Goal: Navigation & Orientation: Find specific page/section

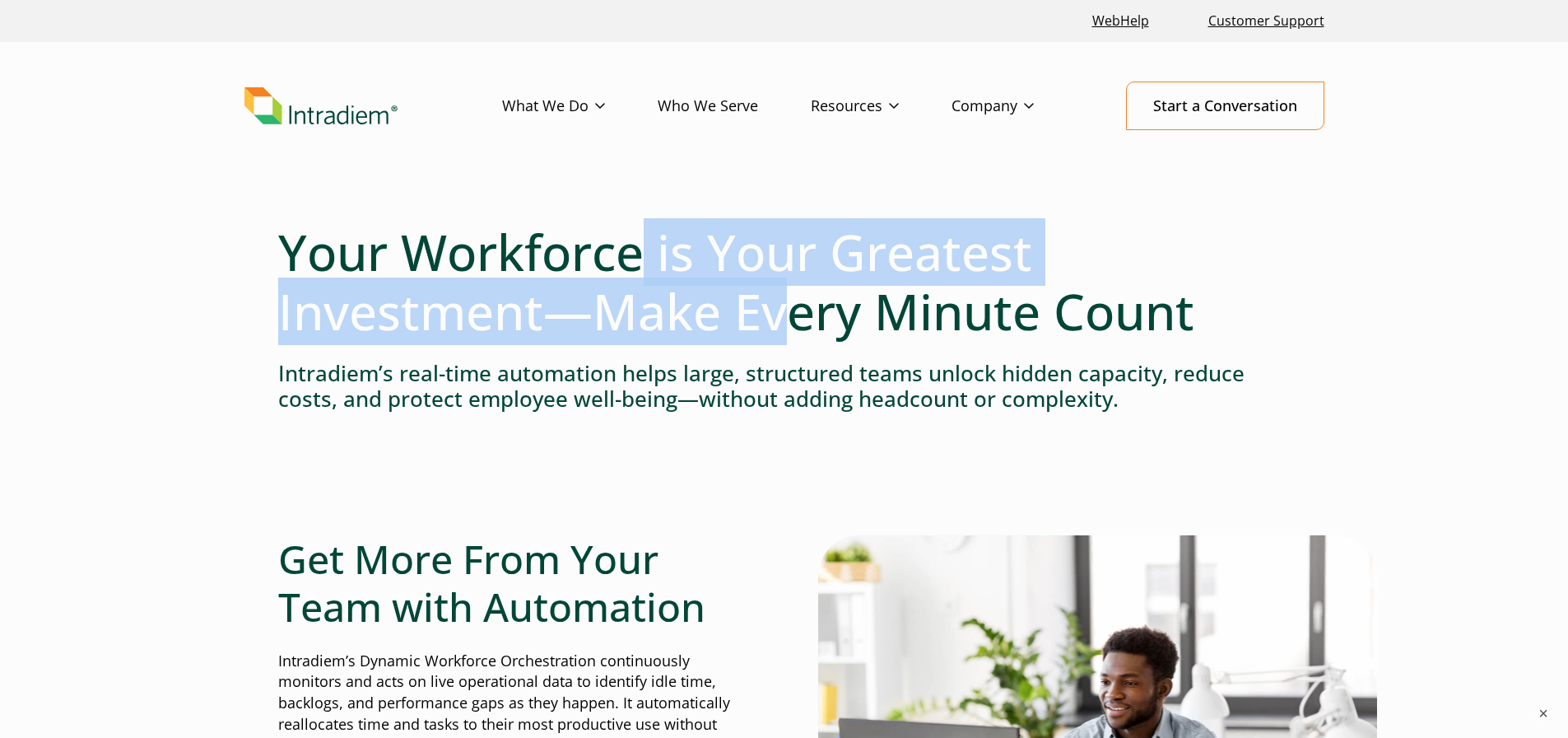
drag, startPoint x: 646, startPoint y: 255, endPoint x: 868, endPoint y: 281, distance: 223.5
click at [809, 294] on h1 "Your Workforce is Your Greatest Investment—Make Every Minute Count" at bounding box center [784, 281] width 1012 height 119
click at [1133, 27] on link "WebHelp" at bounding box center [1120, 21] width 70 height 35
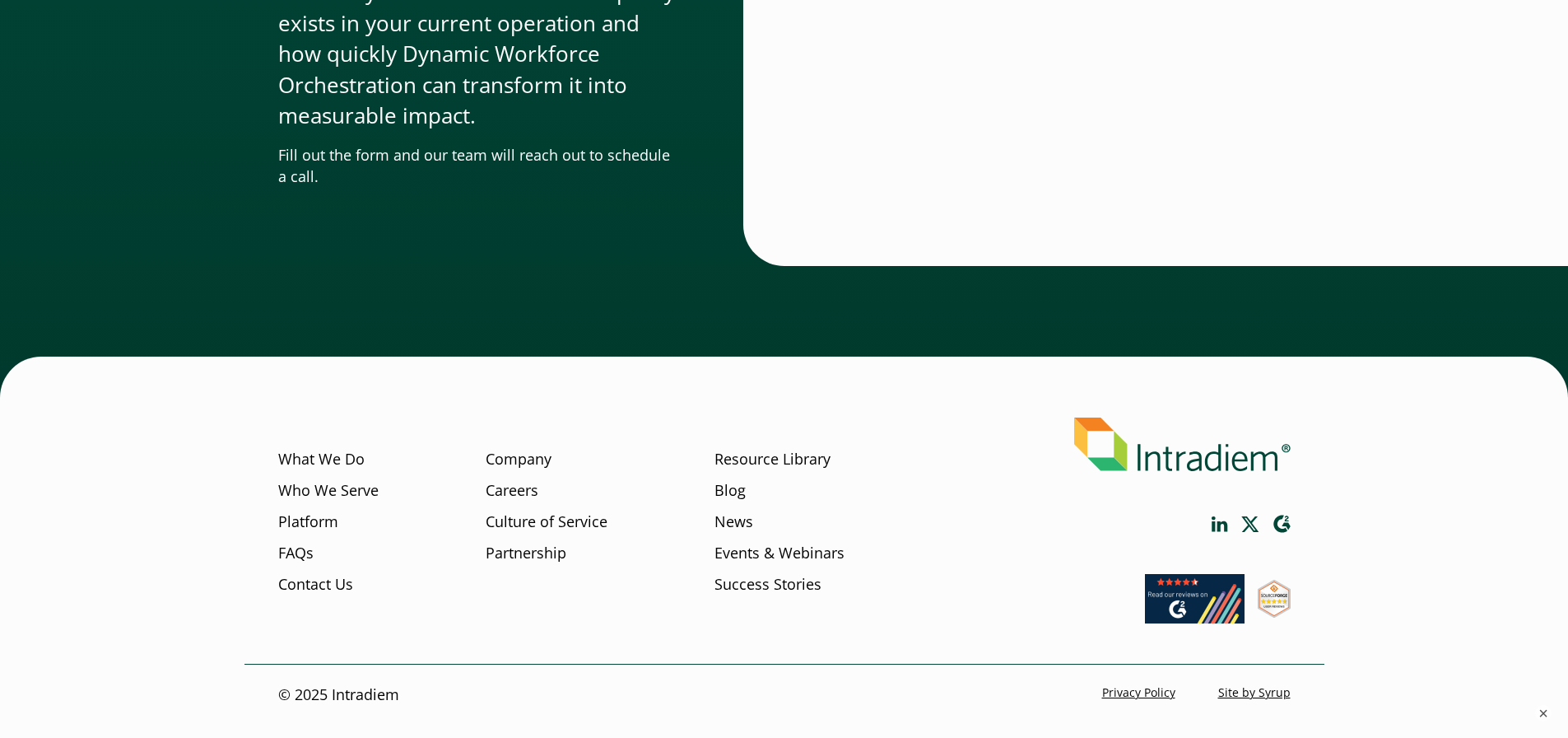
scroll to position [5059, 0]
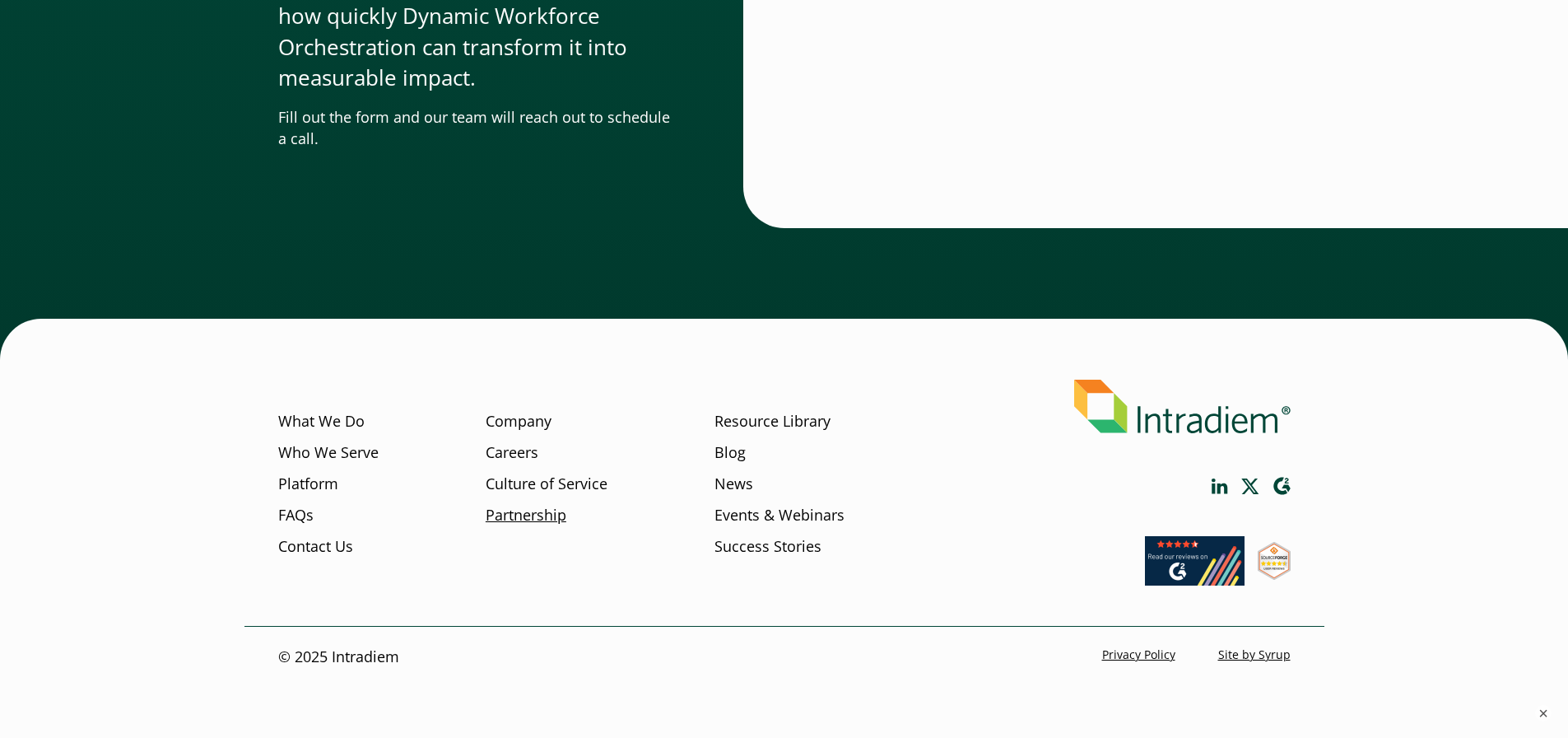
click at [545, 510] on link "Partnership" at bounding box center [526, 515] width 81 height 22
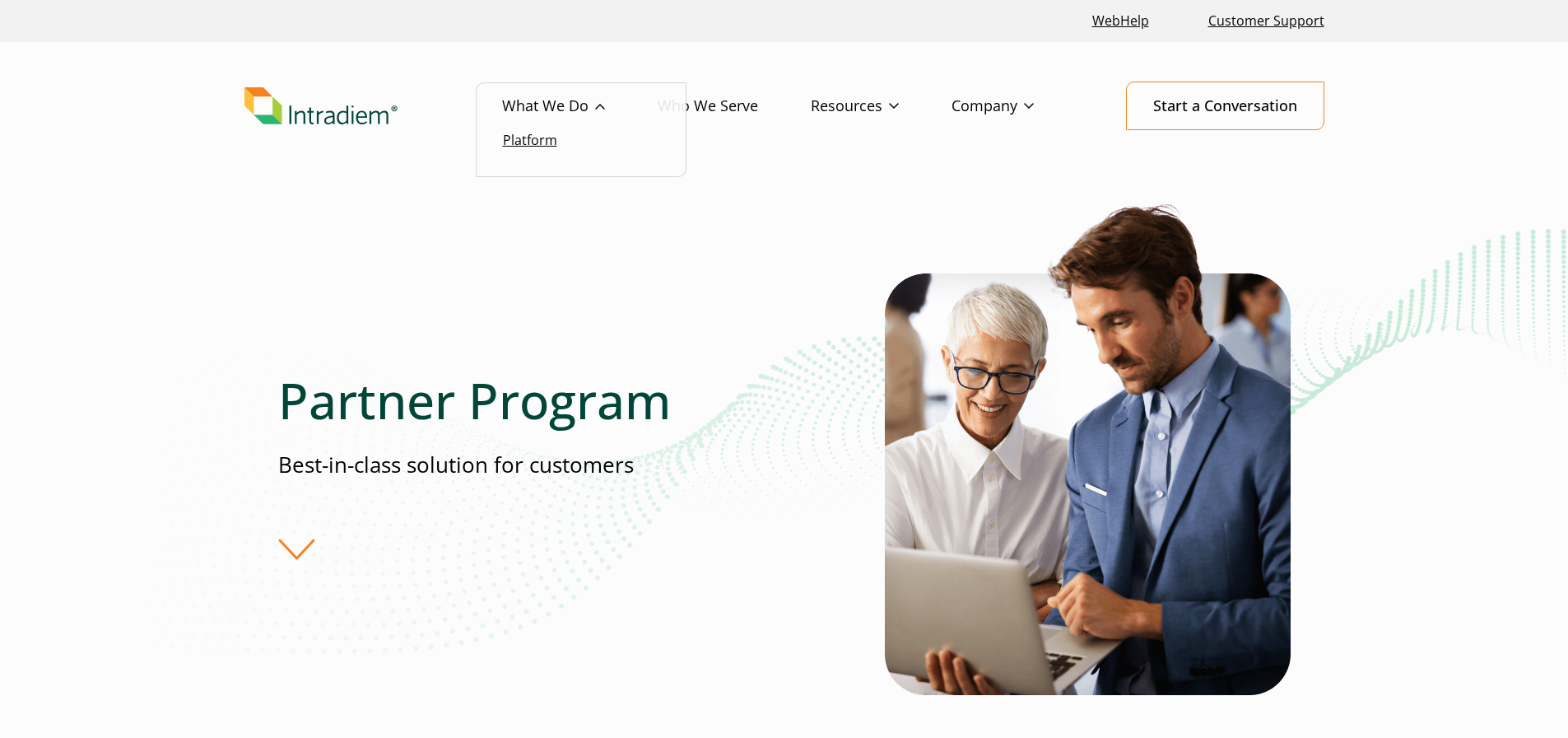
click at [550, 140] on link "Platform" at bounding box center [530, 140] width 54 height 18
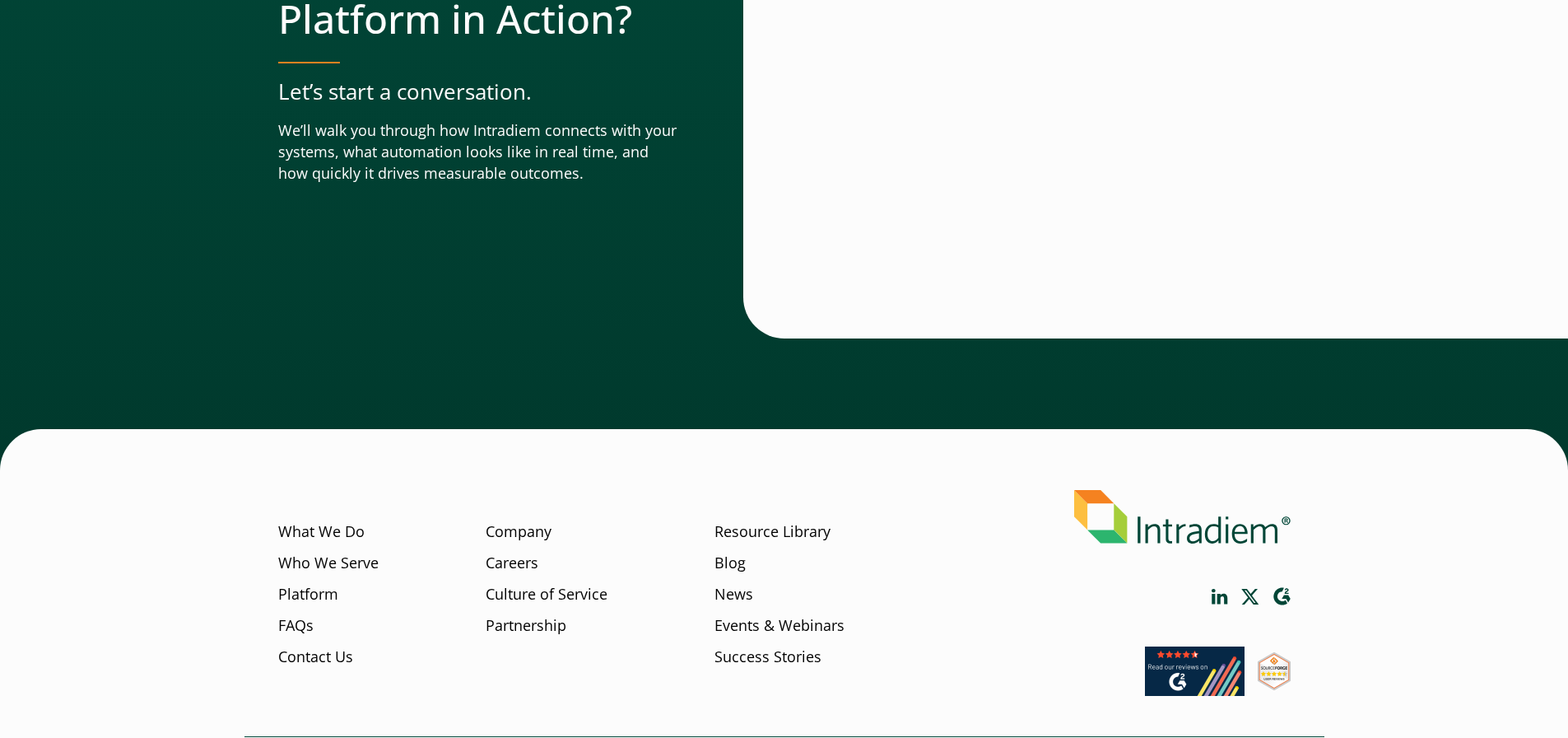
scroll to position [5783, 0]
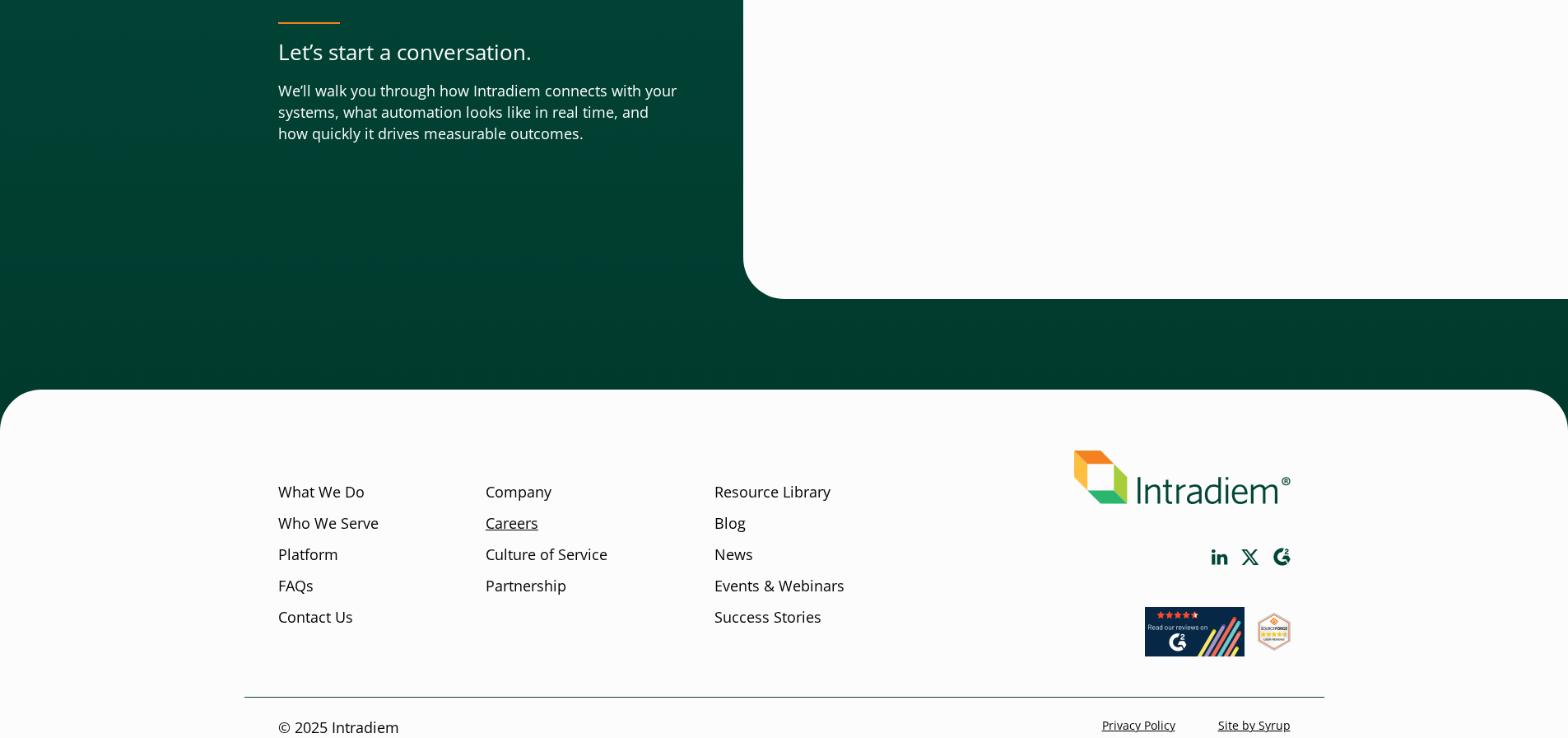
click at [516, 513] on link "Careers" at bounding box center [512, 524] width 53 height 22
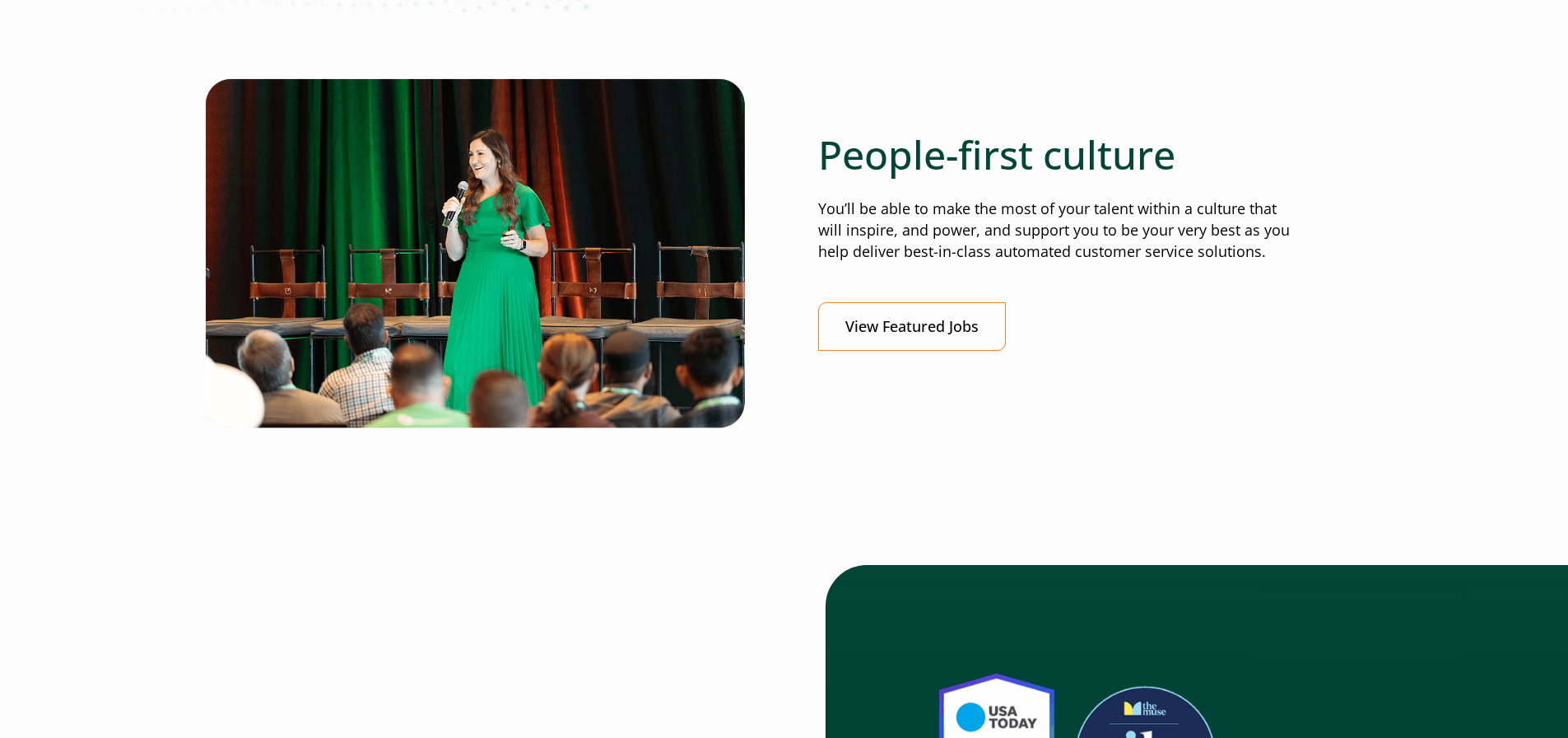
scroll to position [576, 0]
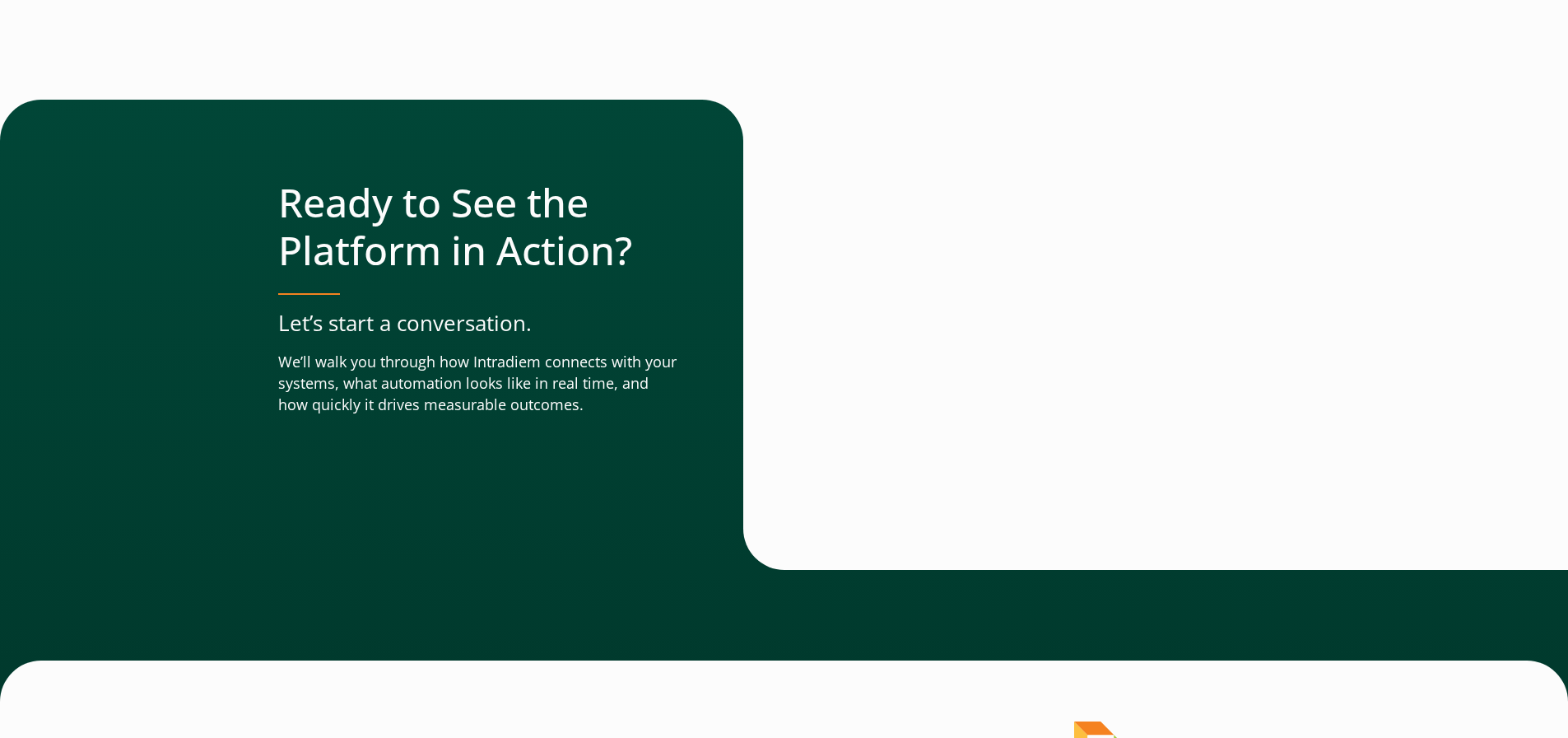
scroll to position [5783, 0]
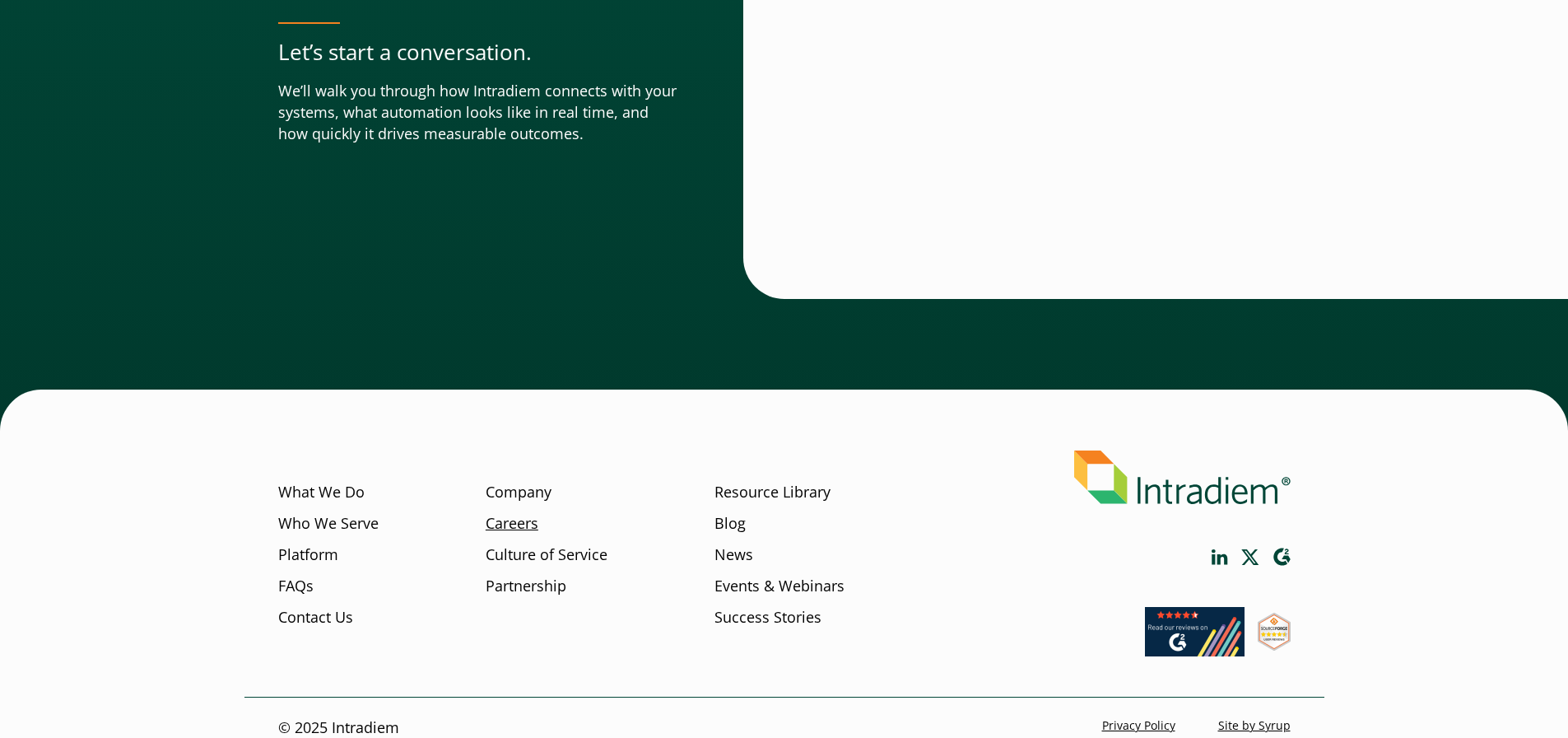
click at [527, 513] on link "Careers" at bounding box center [512, 524] width 53 height 22
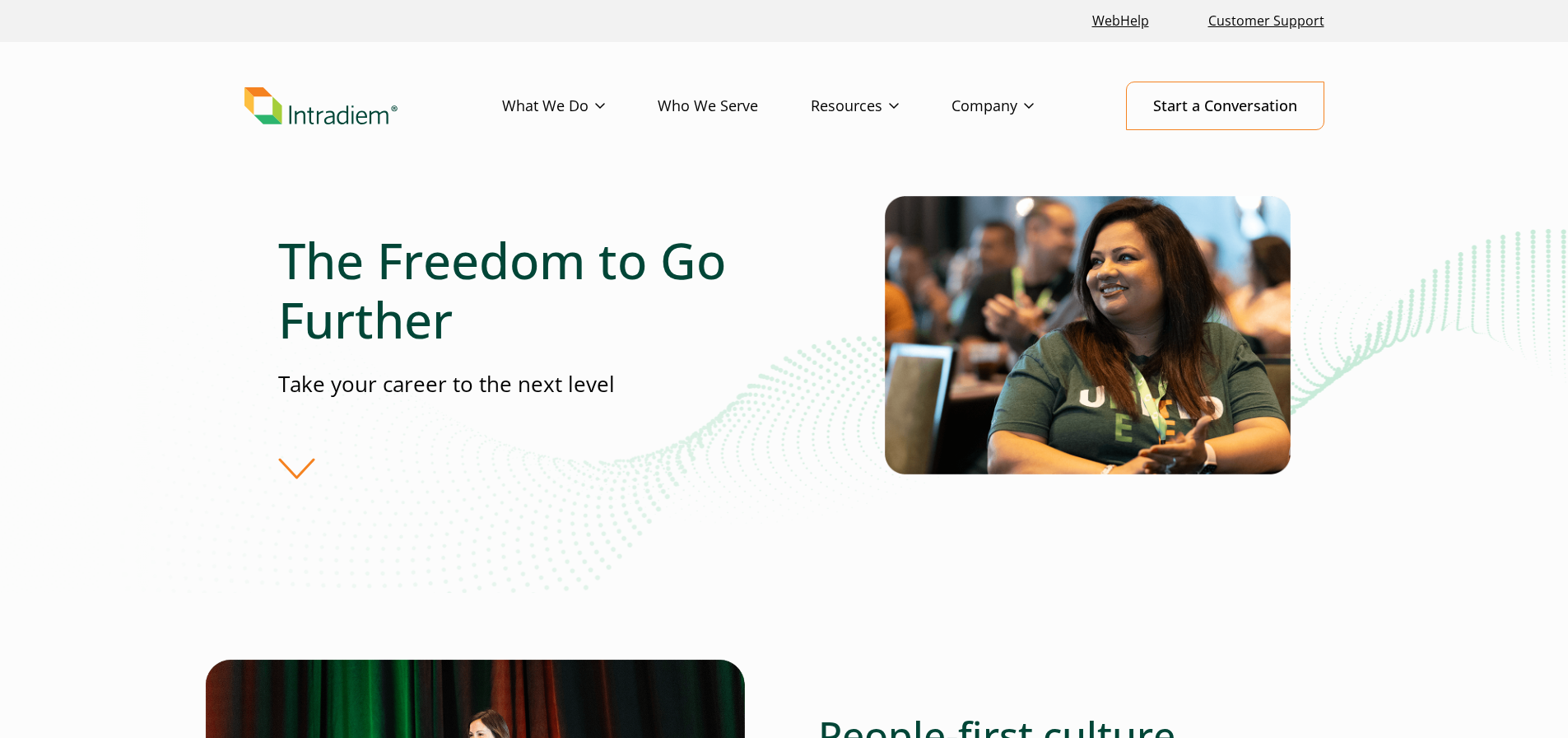
scroll to position [576, 0]
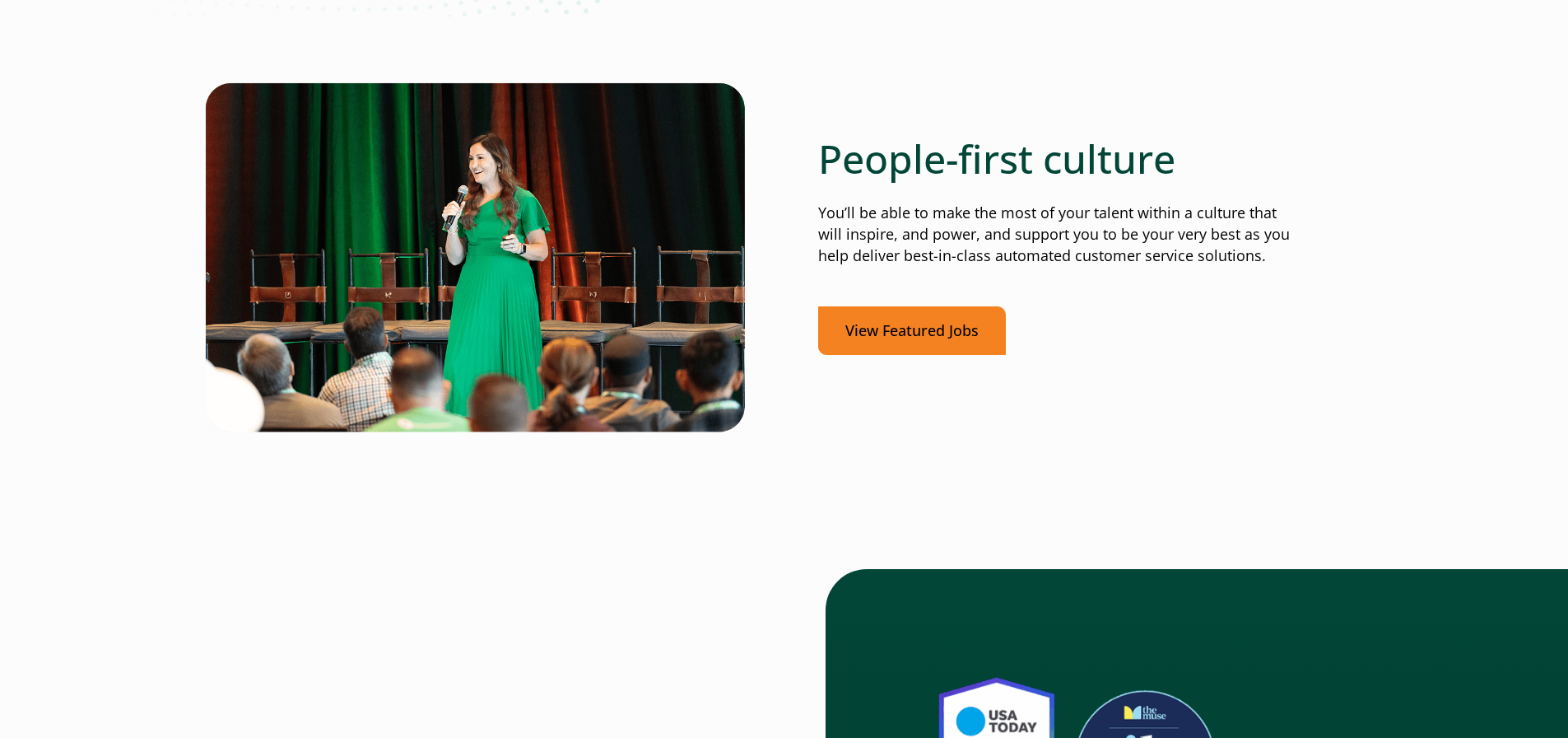
click at [987, 341] on link "View Featured Jobs" at bounding box center [912, 330] width 188 height 48
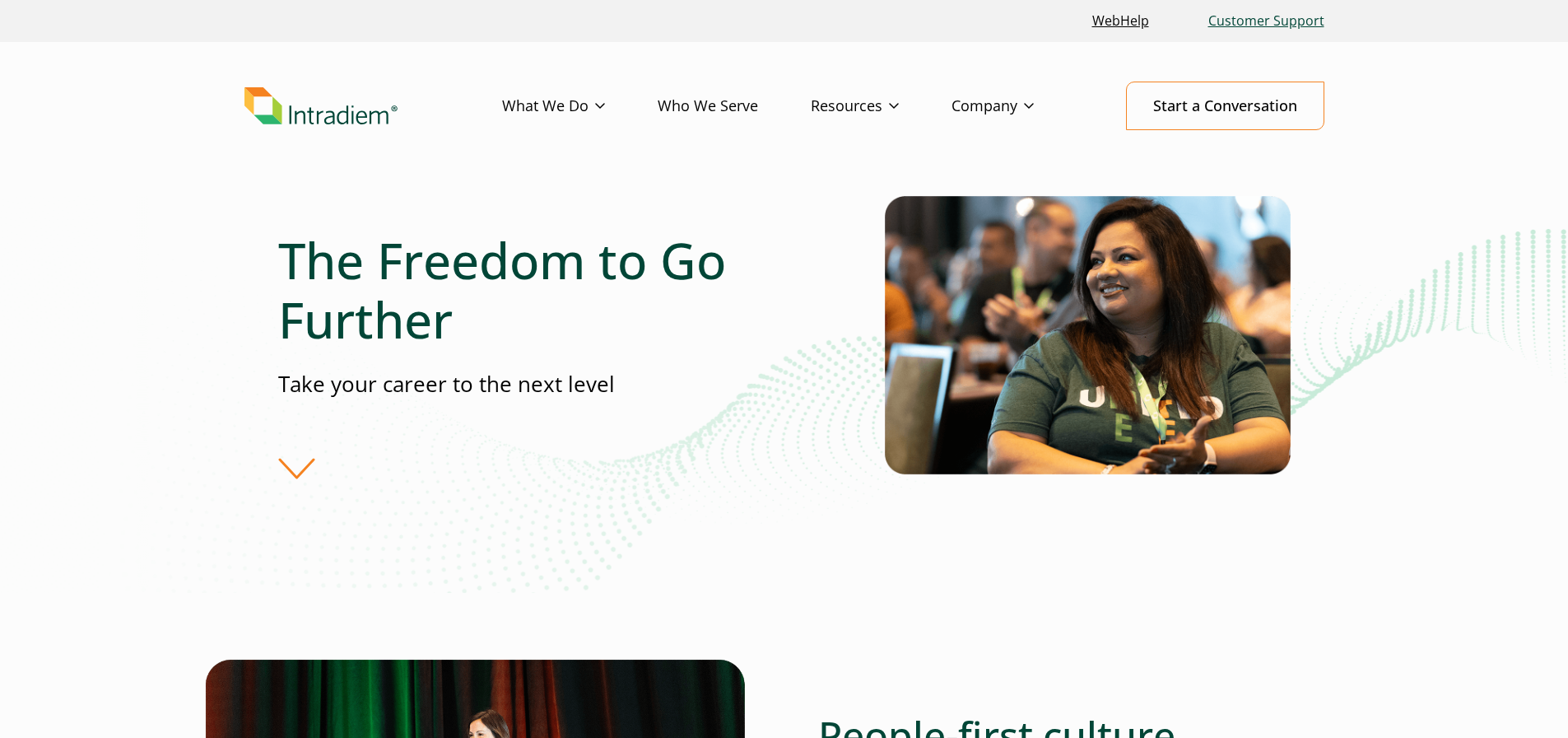
click at [1235, 23] on link "Customer Support" at bounding box center [1266, 21] width 130 height 35
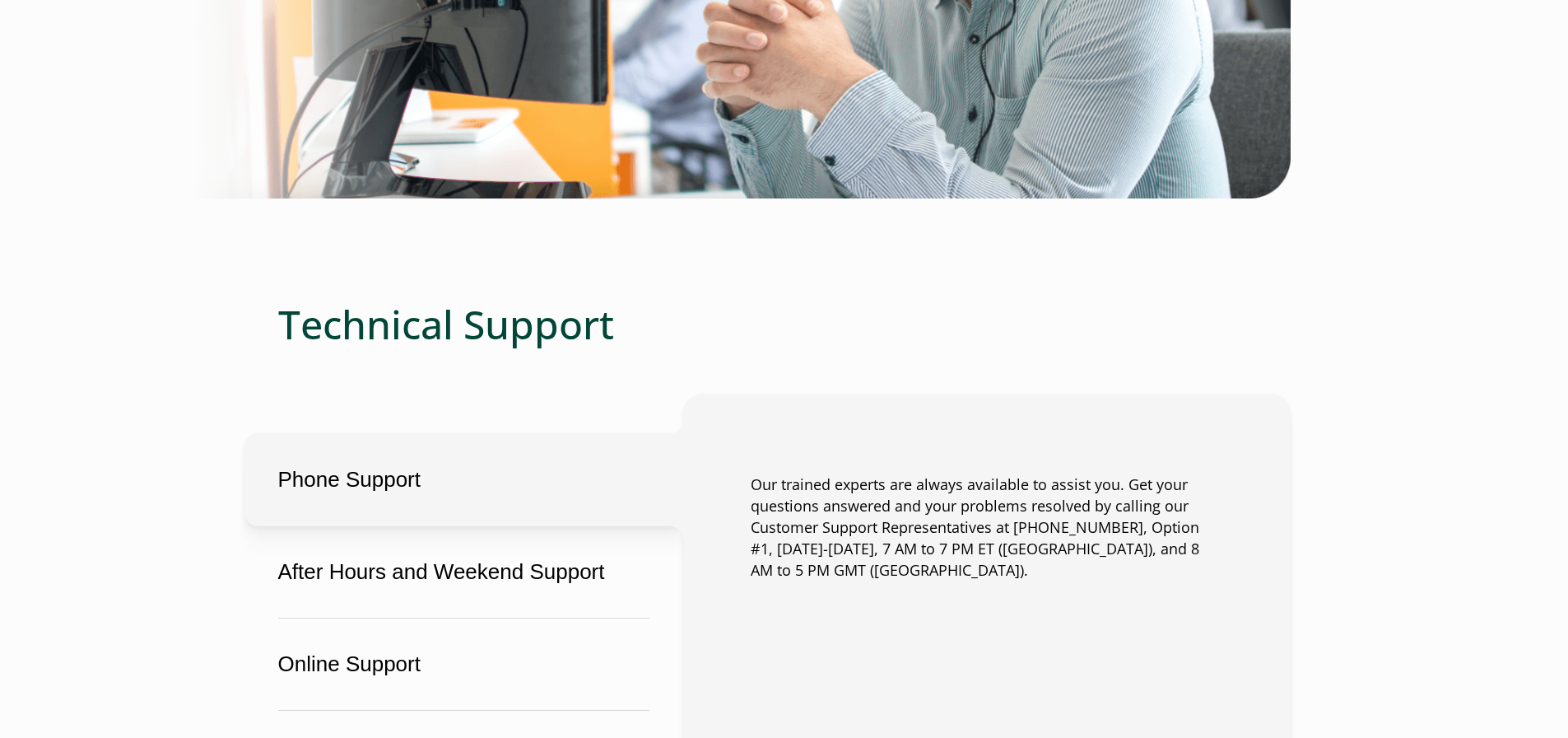
scroll to position [988, 0]
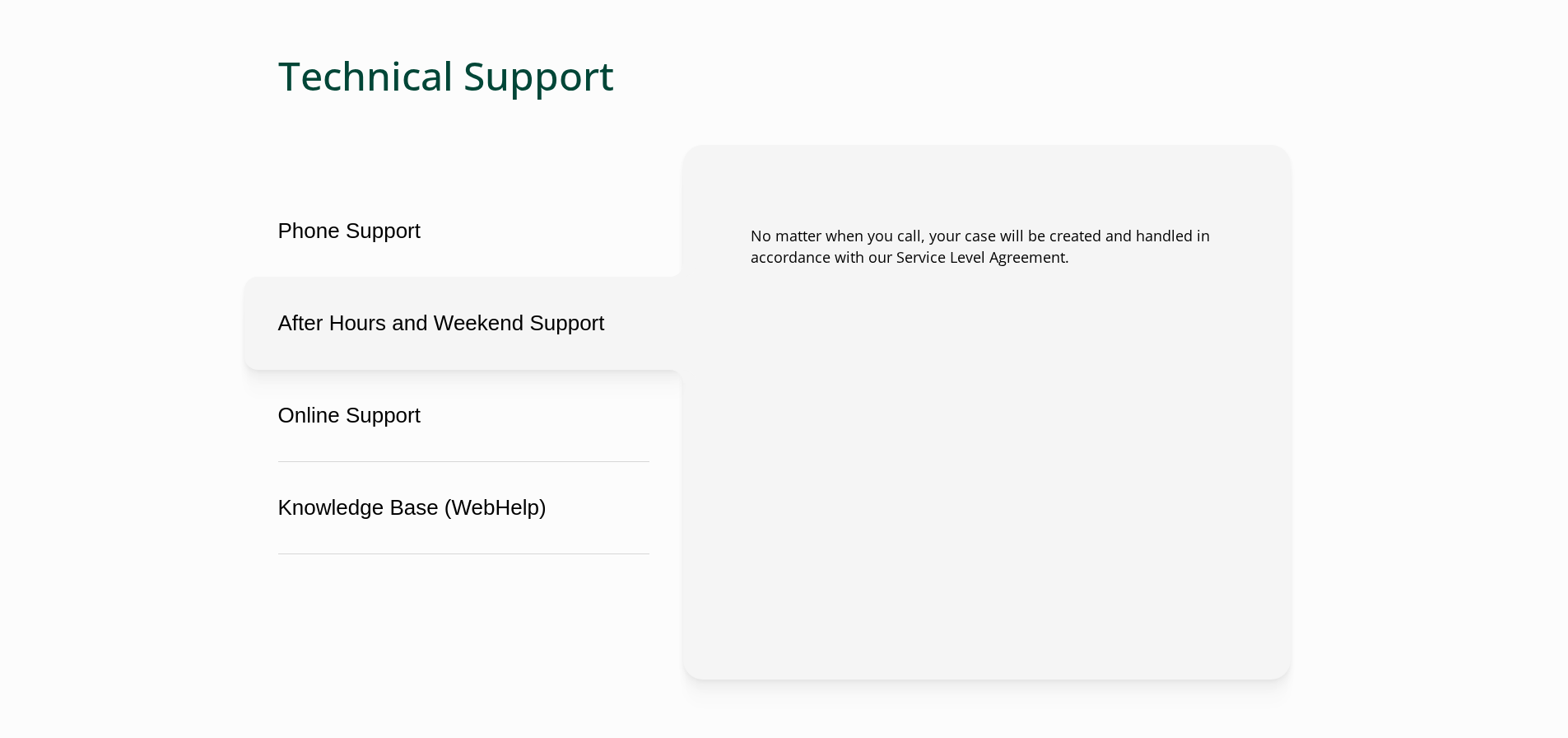
click at [557, 312] on button "After Hours and Weekend Support" at bounding box center [464, 322] width 438 height 93
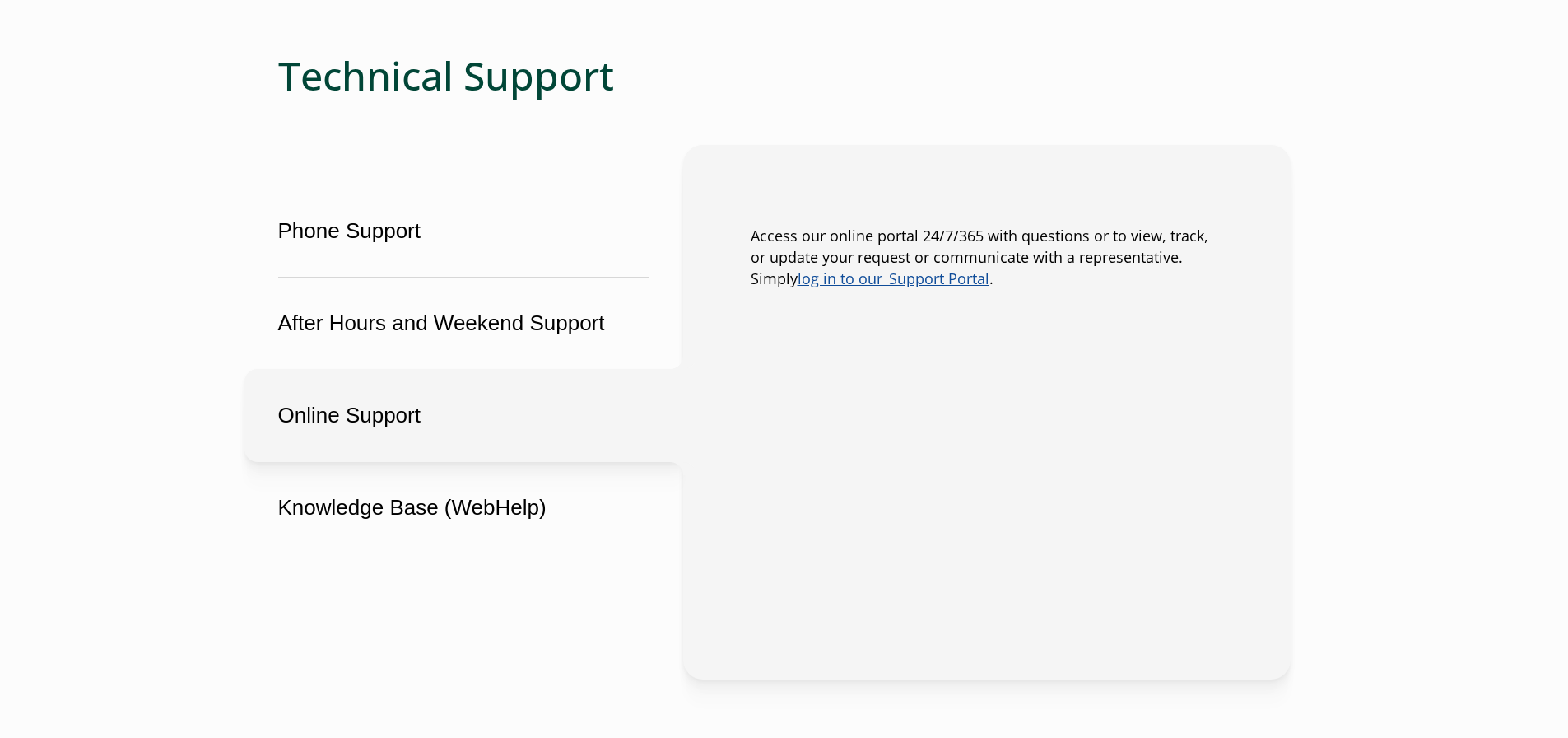
click at [572, 413] on button "Online Support" at bounding box center [464, 415] width 438 height 93
click at [585, 494] on button "Knowledge Base (WebHelp)" at bounding box center [464, 507] width 438 height 93
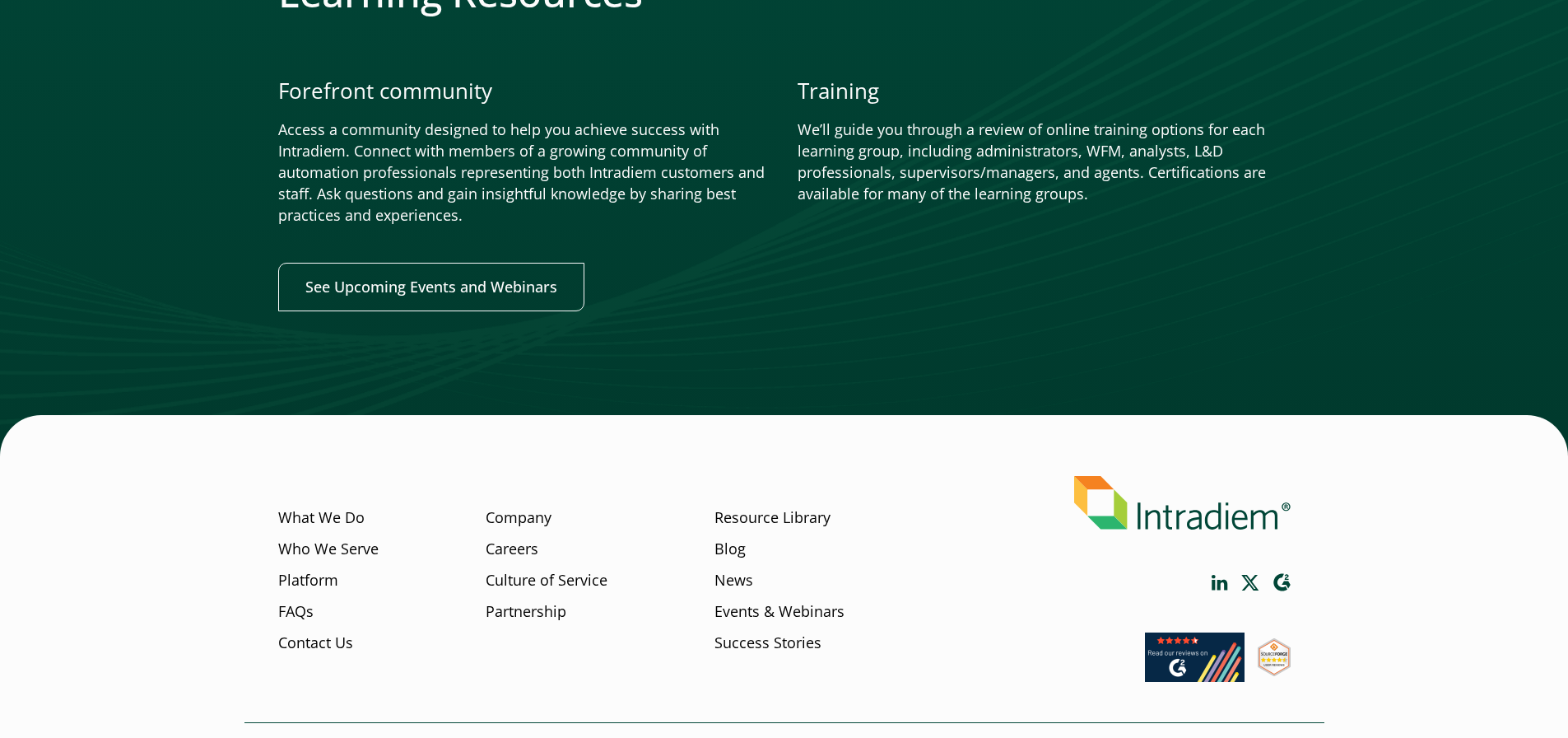
scroll to position [1991, 0]
